Goal: Task Accomplishment & Management: Use online tool/utility

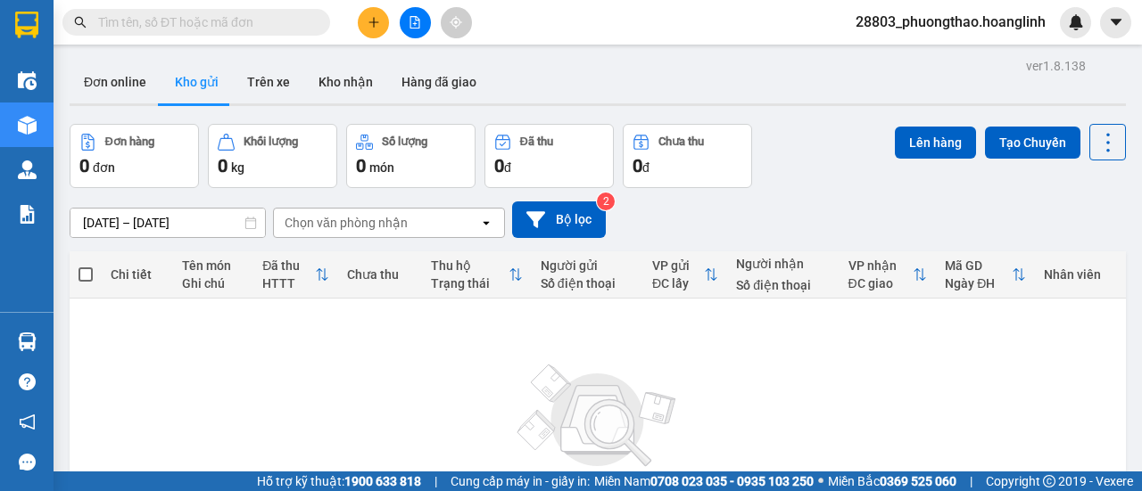
click at [235, 17] on input "text" at bounding box center [203, 22] width 211 height 20
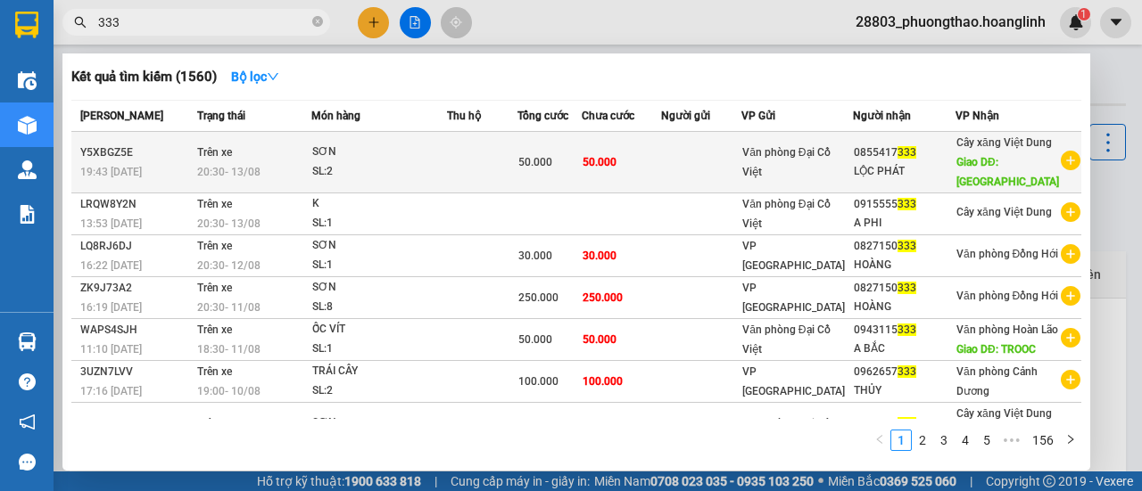
type input "333"
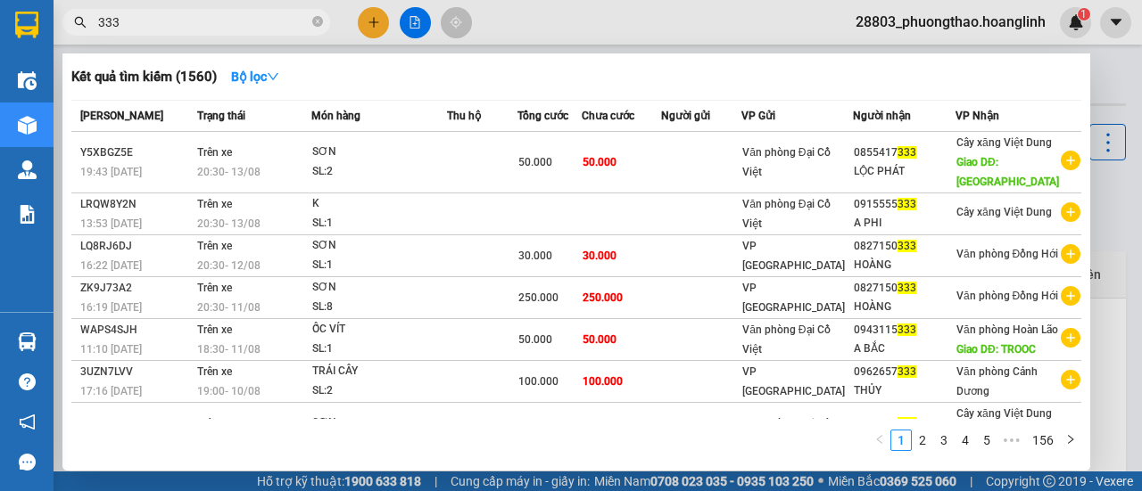
click at [407, 178] on div "SL: 2" at bounding box center [379, 172] width 134 height 20
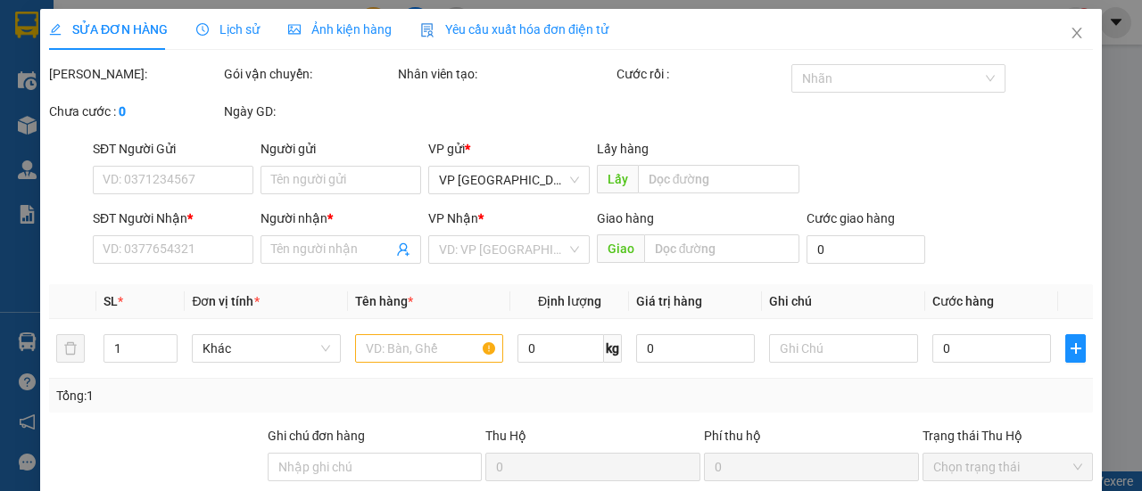
type input "0855417333"
type input "LỘC PHÁT"
type input "[GEOGRAPHIC_DATA]"
type input "50.000"
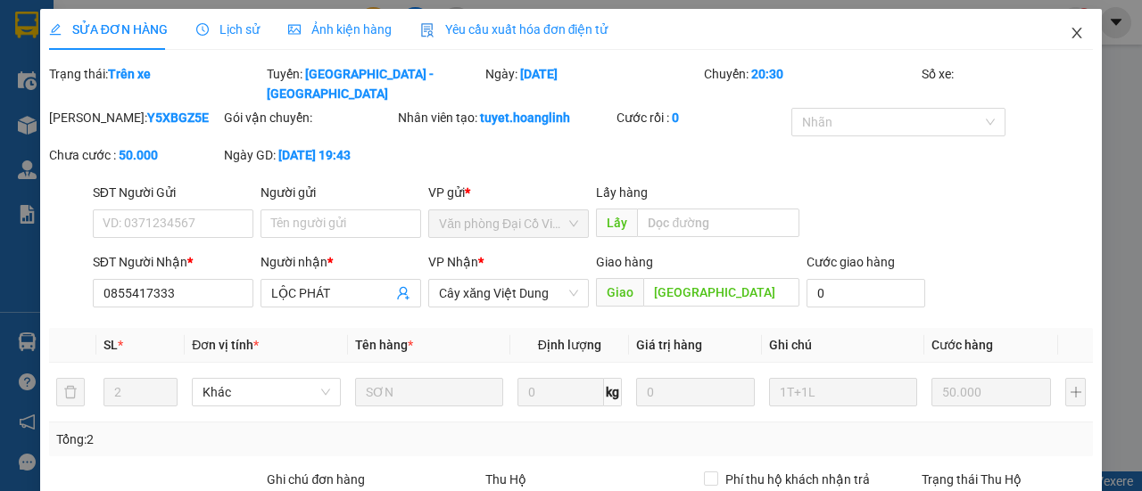
click at [1069, 31] on icon "close" at bounding box center [1076, 33] width 14 height 14
